Goal: Task Accomplishment & Management: Manage account settings

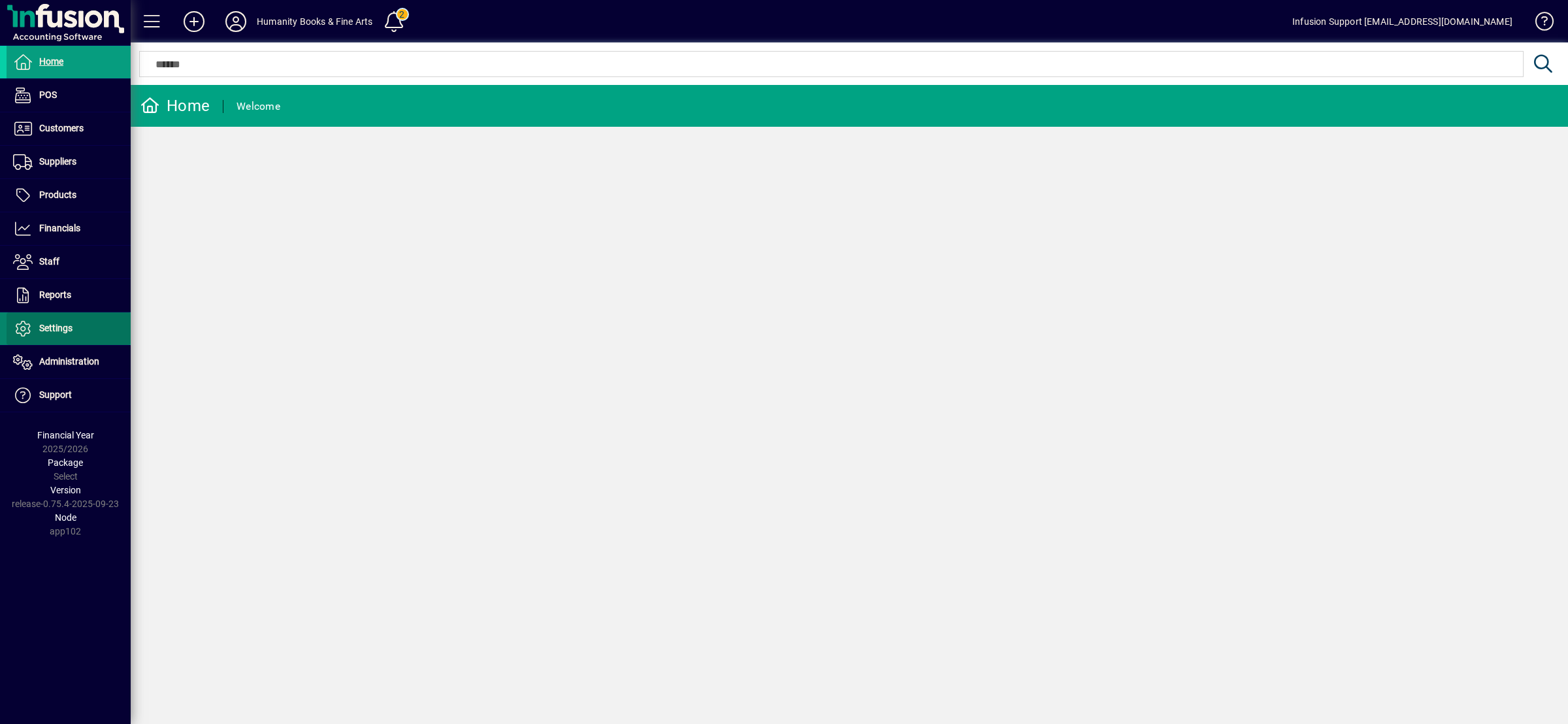
click at [60, 321] on span at bounding box center [68, 329] width 124 height 31
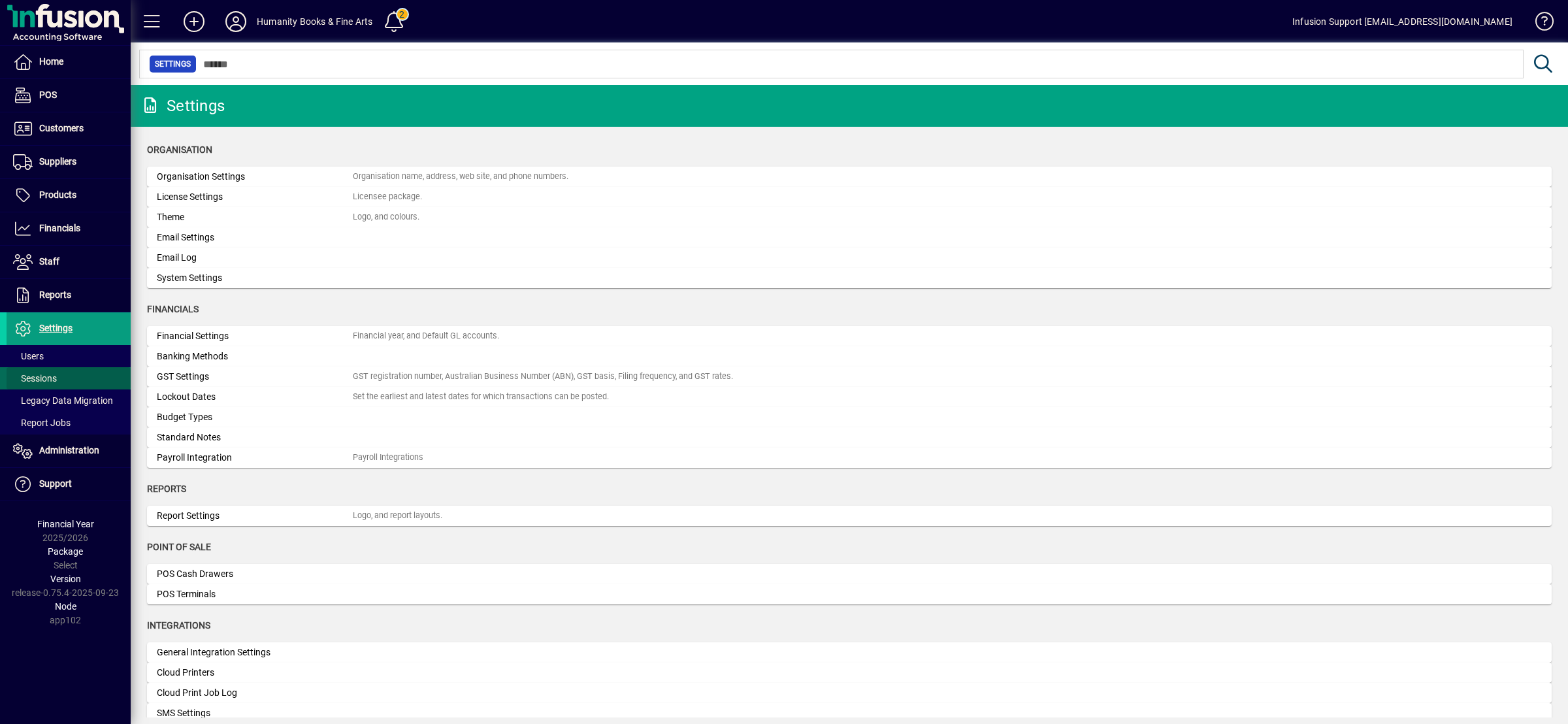
click at [54, 373] on span "Sessions" at bounding box center [35, 378] width 44 height 11
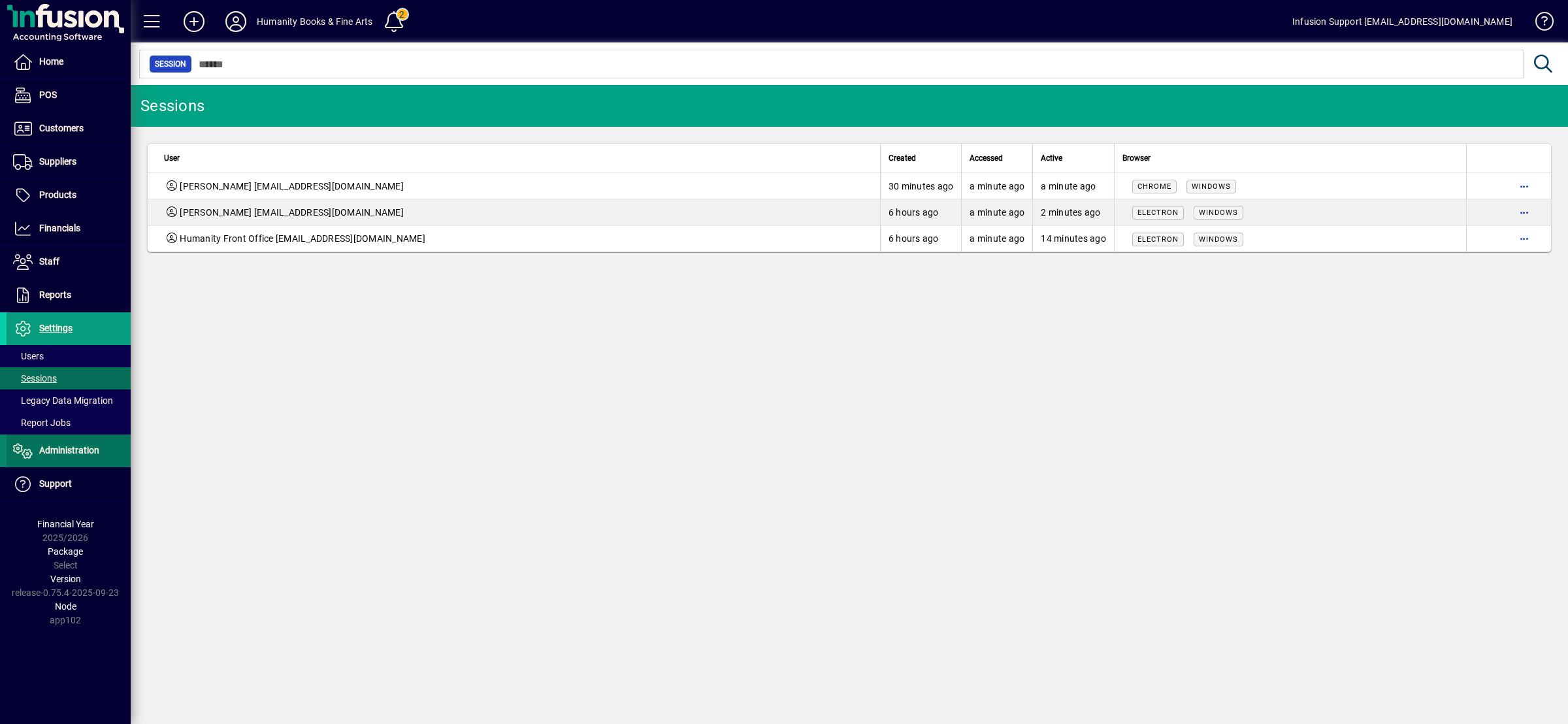
click at [68, 448] on span "Administration" at bounding box center [69, 450] width 60 height 11
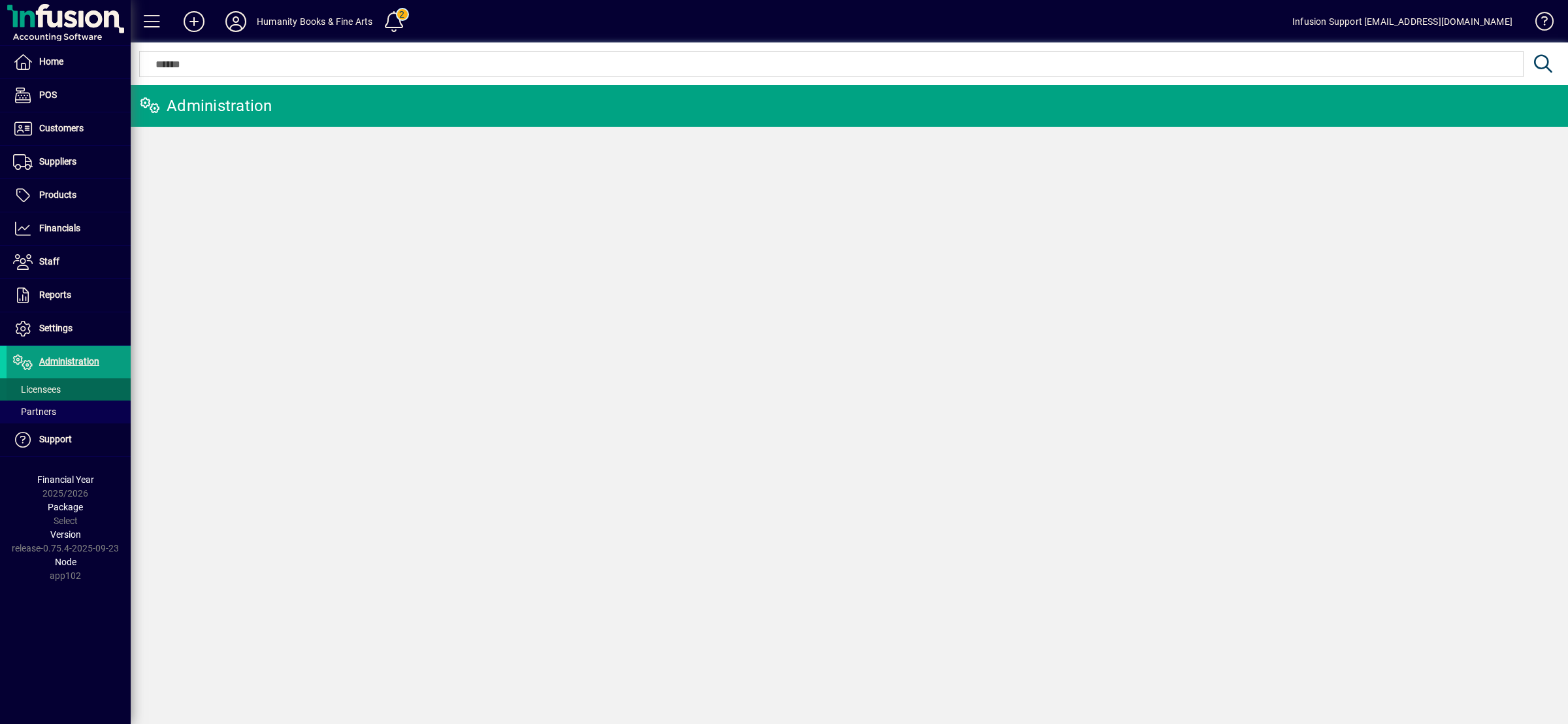
click at [50, 391] on span "Licensees" at bounding box center [37, 389] width 48 height 11
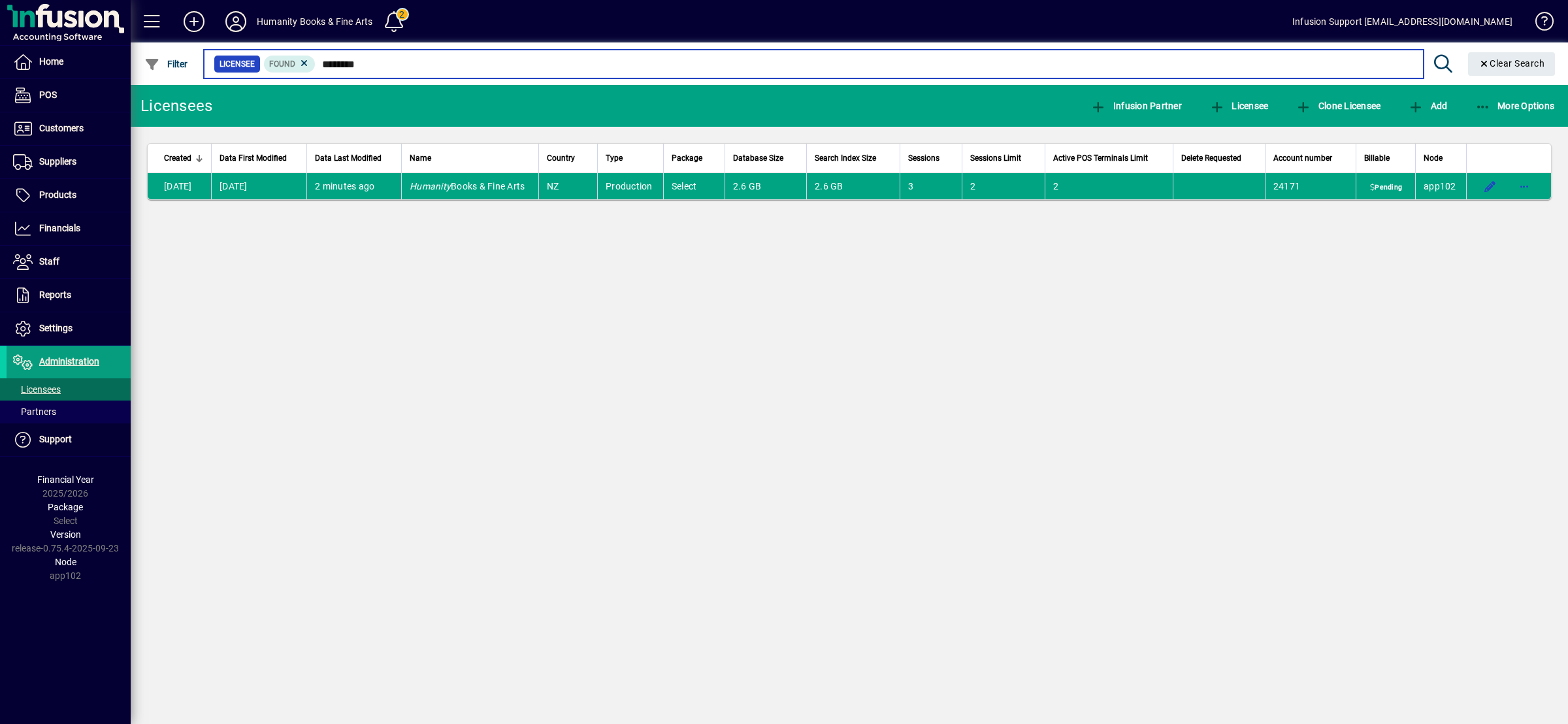
type input "********"
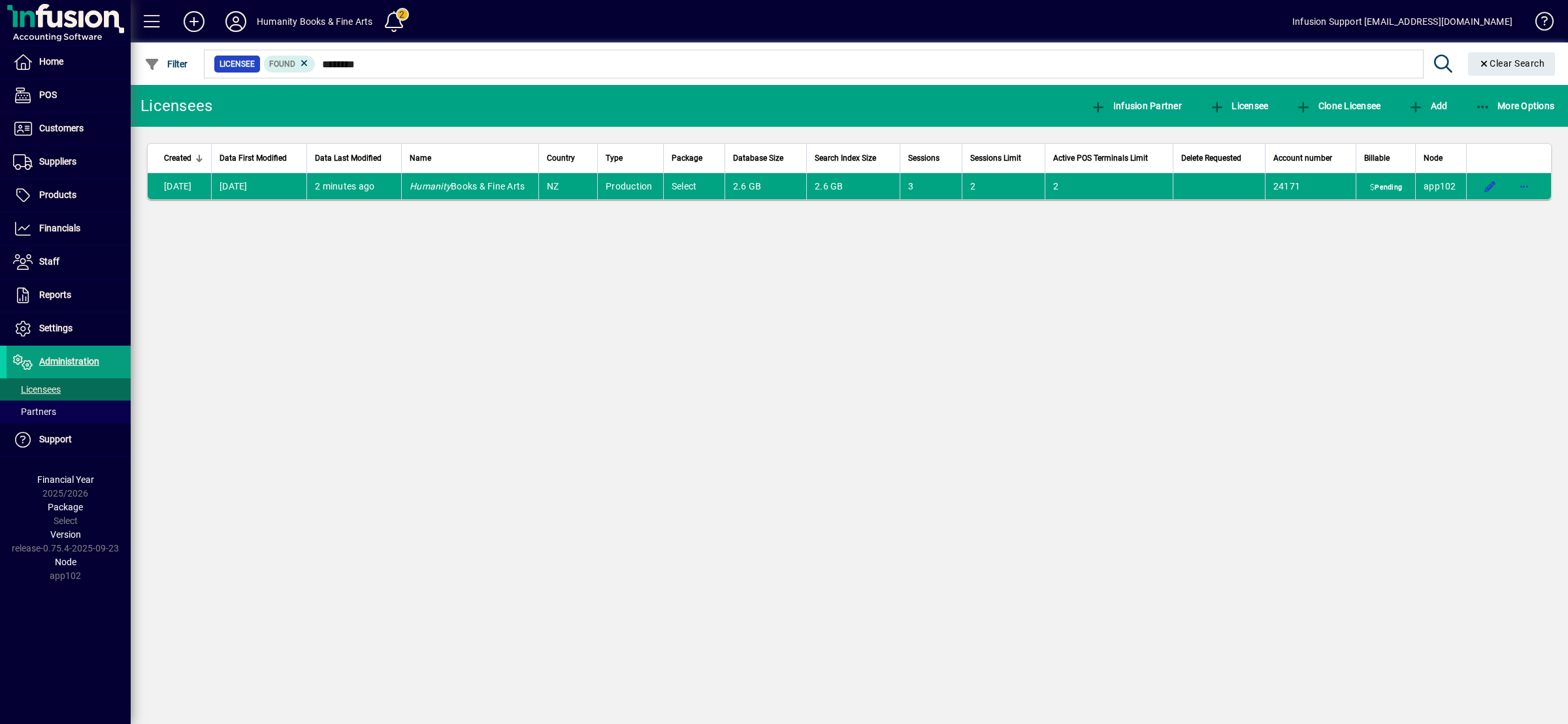
drag, startPoint x: 1133, startPoint y: 306, endPoint x: 1137, endPoint y: 312, distance: 7.2
click at [1137, 312] on div "Licensees Infusion Partner Licensee Clone Licensee Add More Options Created Dat…" at bounding box center [849, 404] width 1437 height 639
click at [801, 395] on div "Licensees Infusion Partner Licensee Clone Licensee Add More Options Created Dat…" at bounding box center [849, 404] width 1437 height 639
click at [820, 286] on div "Licensees Infusion Partner Licensee Clone Licensee Add More Options Created Dat…" at bounding box center [849, 404] width 1437 height 639
click at [1510, 66] on span "Clear Search" at bounding box center [1512, 63] width 67 height 11
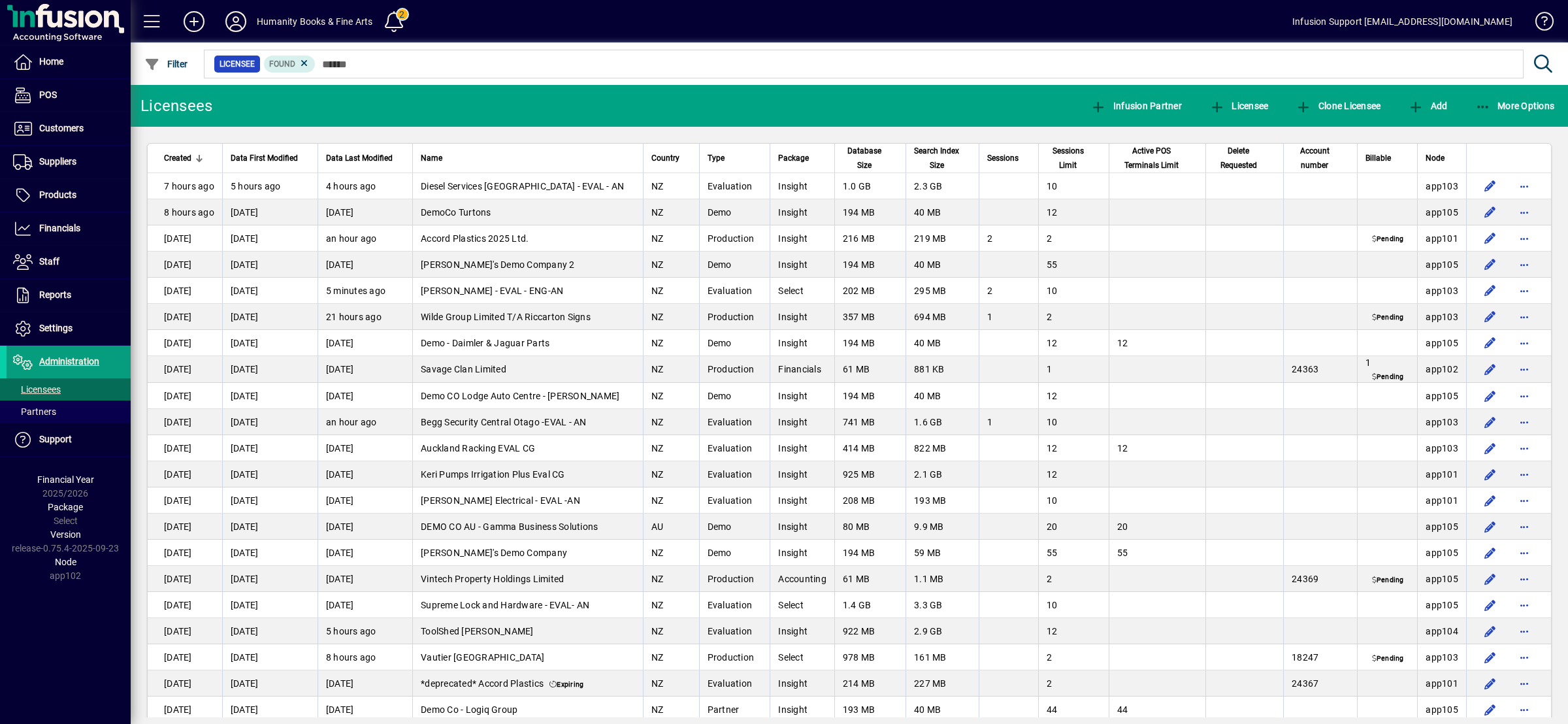
click at [1052, 152] on span "Sessions Limit" at bounding box center [1067, 158] width 42 height 29
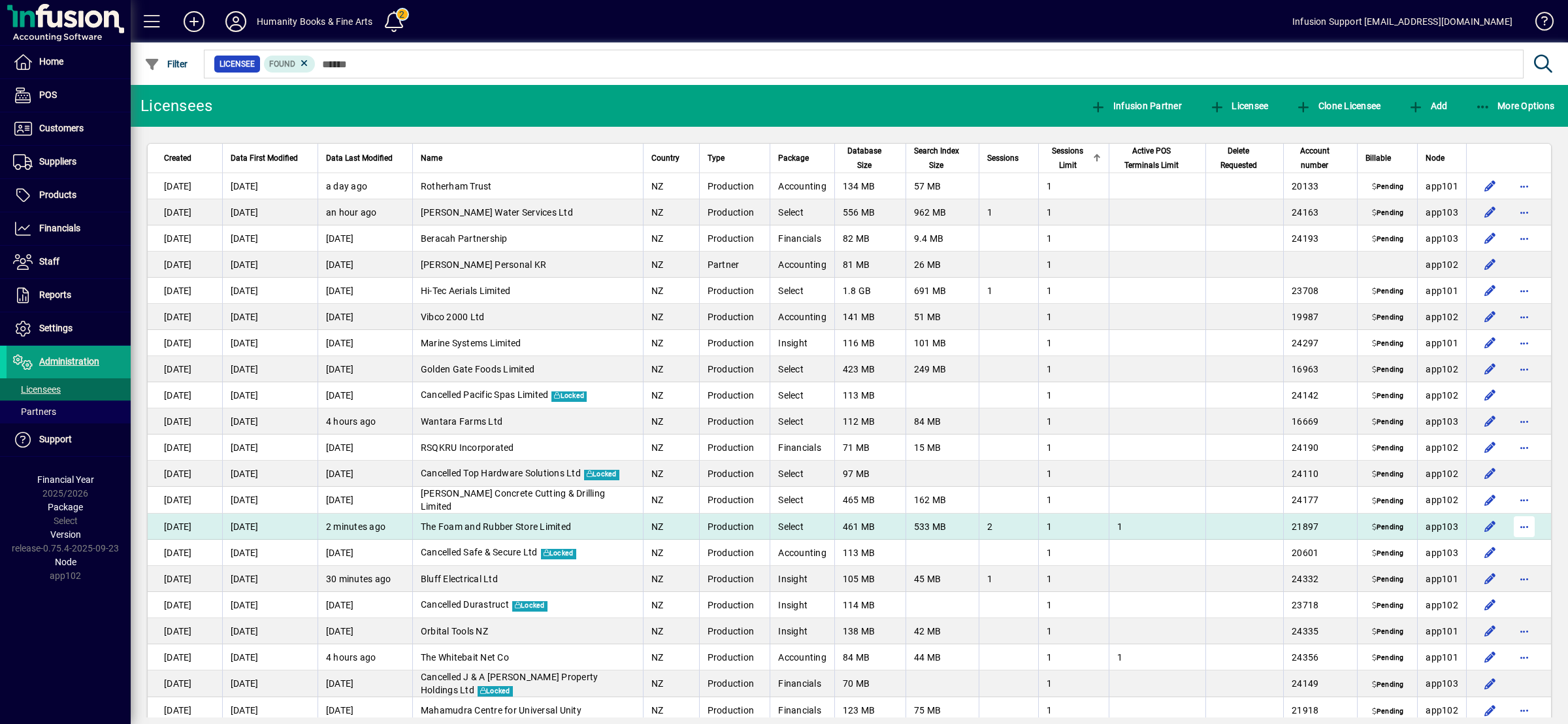
click at [1514, 524] on span "button" at bounding box center [1524, 527] width 31 height 31
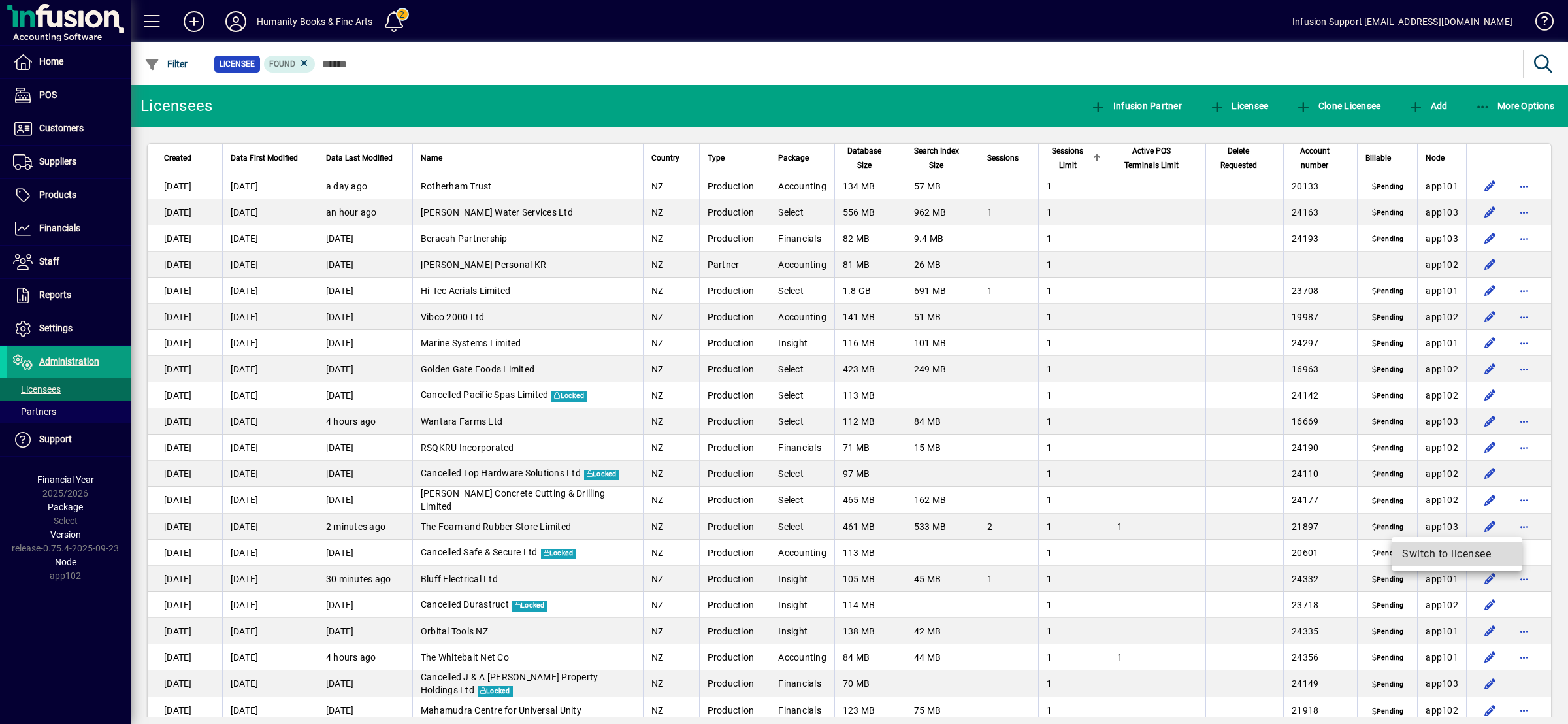
click at [1483, 552] on span "Switch to licensee" at bounding box center [1457, 554] width 110 height 16
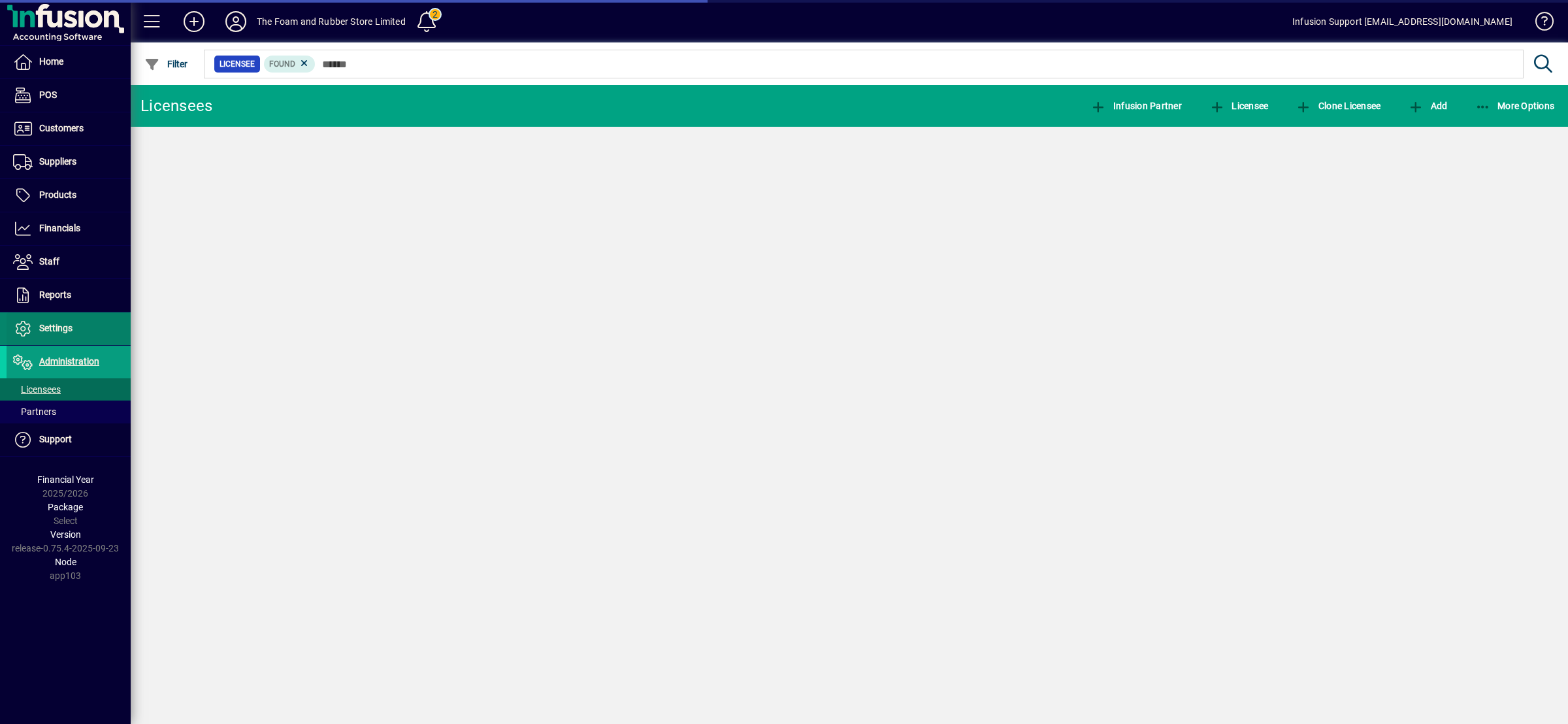
click at [67, 321] on span "Settings" at bounding box center [39, 329] width 66 height 16
click at [66, 329] on span "Settings" at bounding box center [56, 328] width 33 height 11
